Goal: Information Seeking & Learning: Learn about a topic

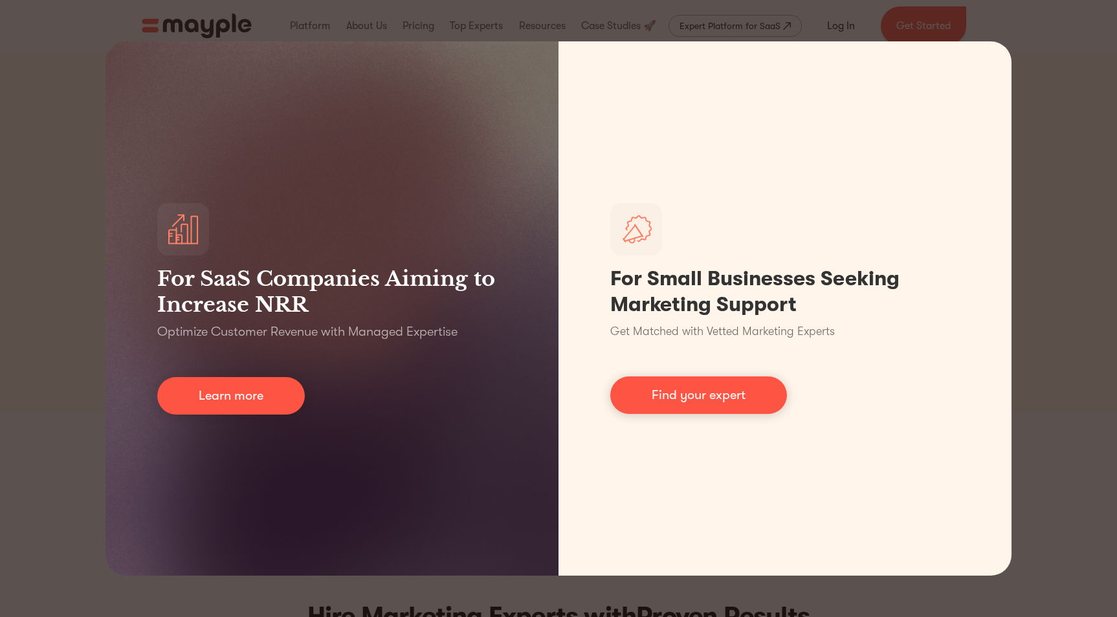
click at [1067, 116] on div "For SaaS Companies Aiming to Increase NRR Optimize Customer Revenue with Manage…" at bounding box center [558, 308] width 1117 height 617
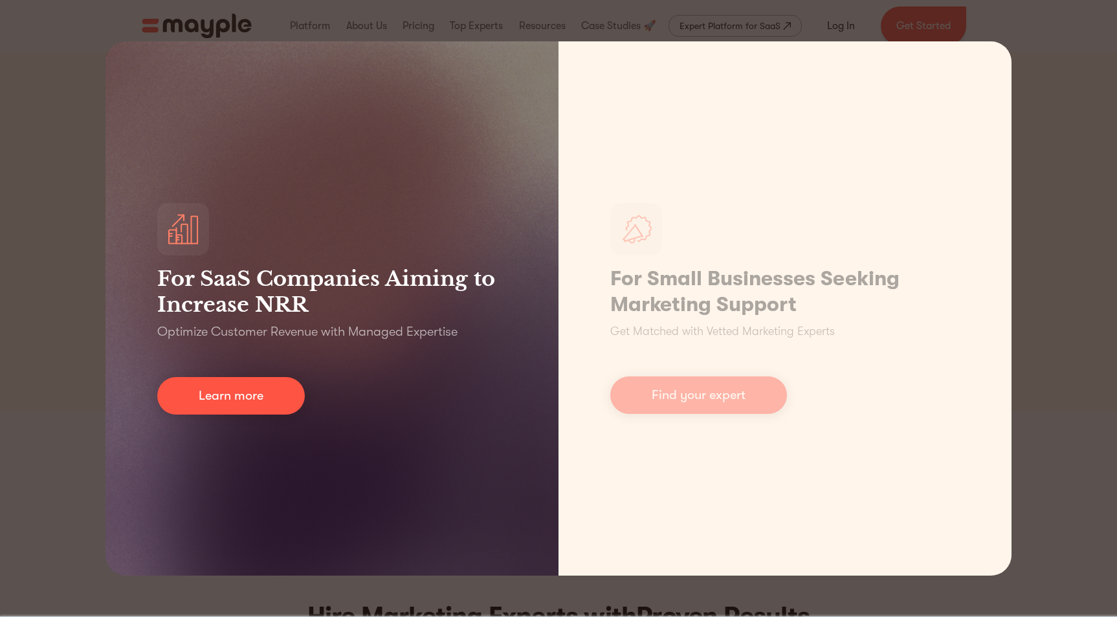
click at [334, 293] on h3 "For SaaS Companies Aiming to Increase NRR" at bounding box center [331, 292] width 349 height 52
click at [247, 395] on link "Learn more" at bounding box center [231, 396] width 148 height 38
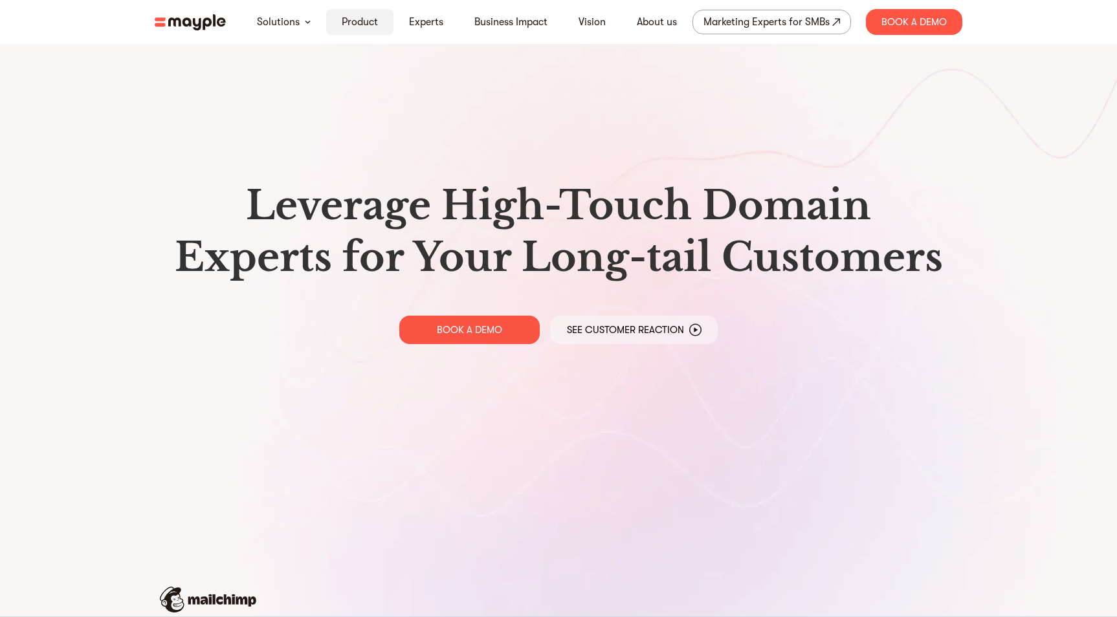
click at [352, 18] on link "Product" at bounding box center [360, 22] width 36 height 16
